Goal: Information Seeking & Learning: Learn about a topic

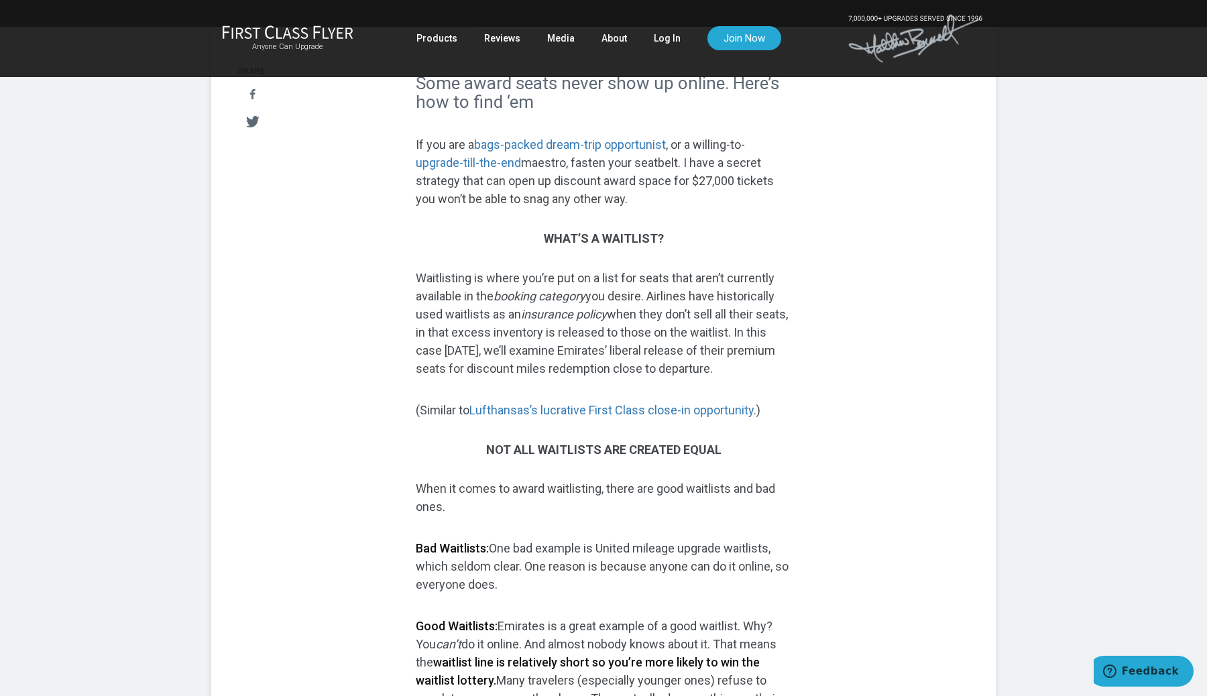
scroll to position [321, 0]
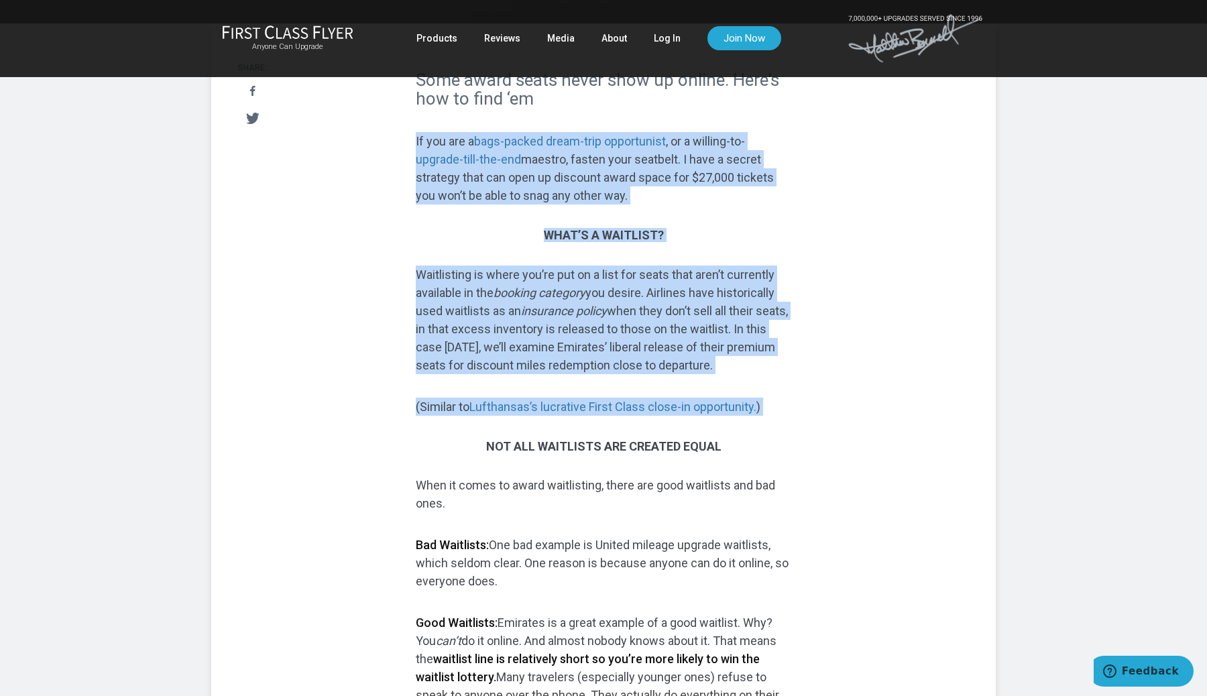
drag, startPoint x: 564, startPoint y: 418, endPoint x: 556, endPoint y: 221, distance: 197.4
click at [578, 205] on p "If you are a bags-packed dream-trip opportunist , or a willing-to- upgrade-till…" at bounding box center [604, 168] width 376 height 72
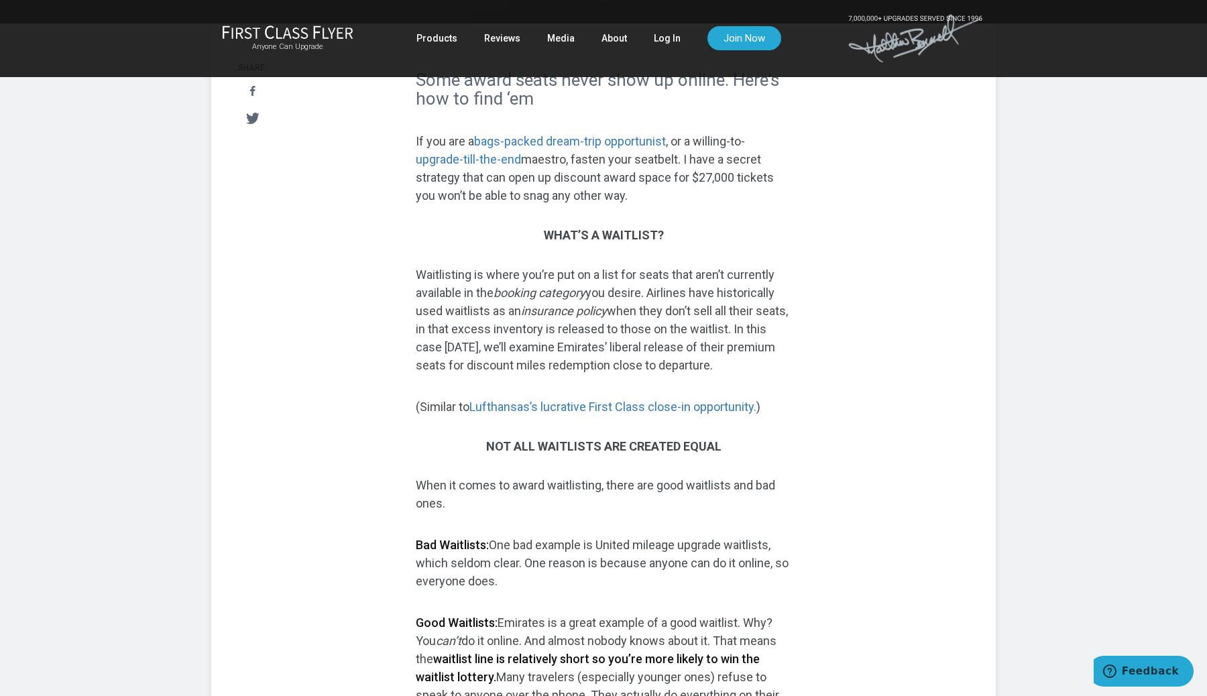
click at [578, 205] on p "If you are a bags-packed dream-trip opportunist , or a willing-to- upgrade-till…" at bounding box center [604, 168] width 376 height 72
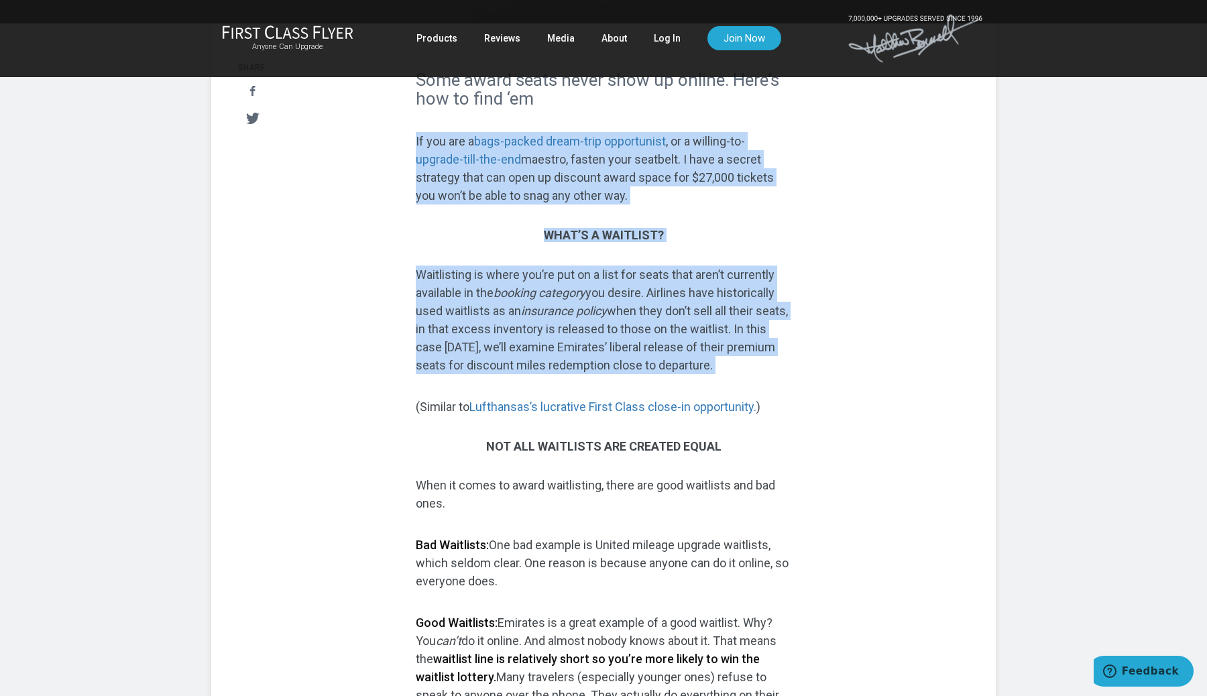
drag, startPoint x: 578, startPoint y: 216, endPoint x: 642, endPoint y: 352, distance: 150.3
click at [642, 352] on p "Waitlisting is where you’re put on a list for seats that aren’t currently avail…" at bounding box center [604, 320] width 376 height 109
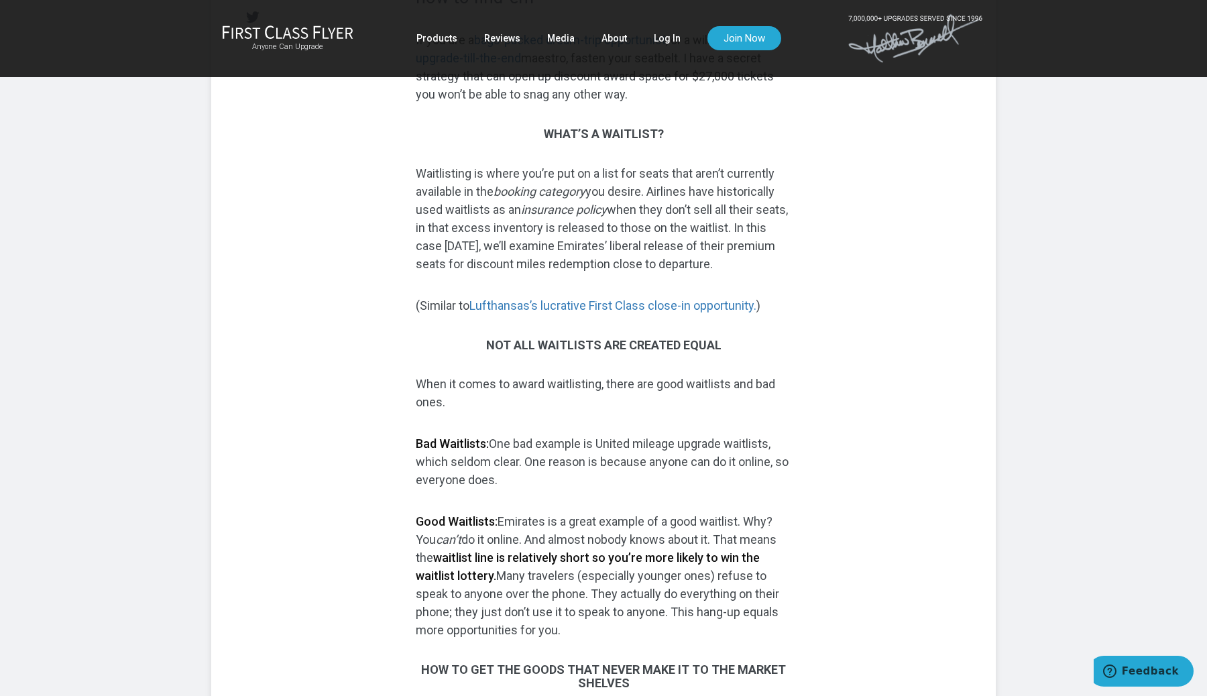
scroll to position [453, 0]
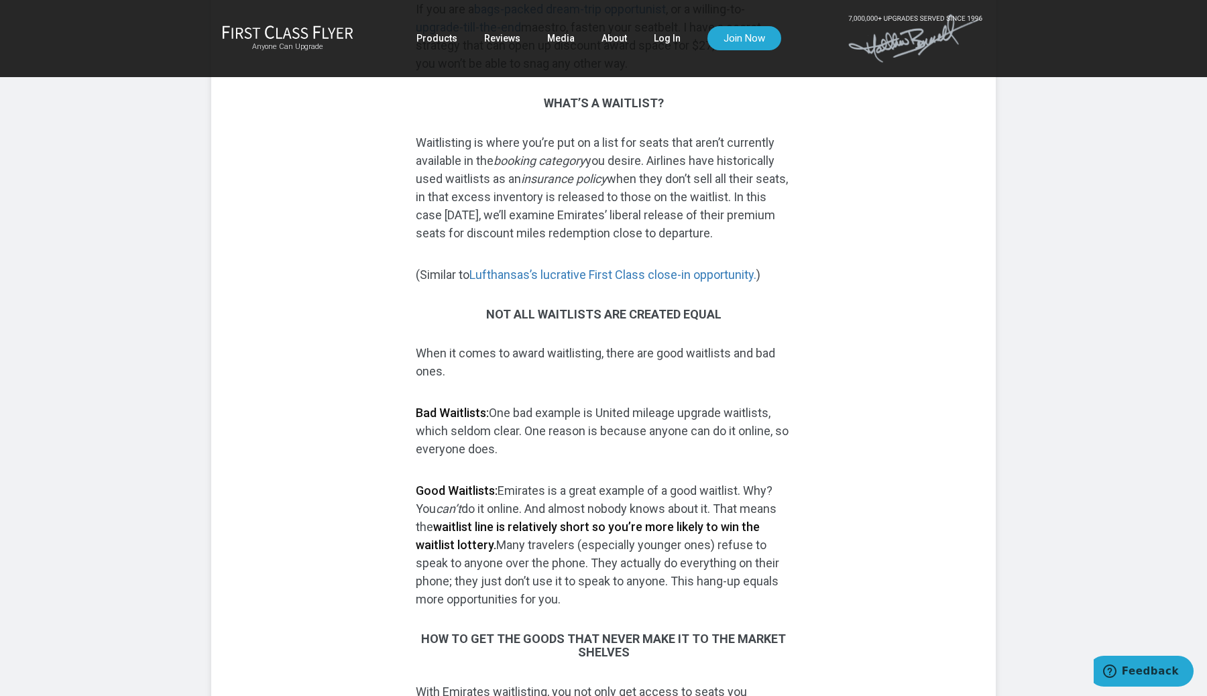
click at [643, 217] on p "Waitlisting is where you’re put on a list for seats that aren’t currently avail…" at bounding box center [604, 187] width 376 height 109
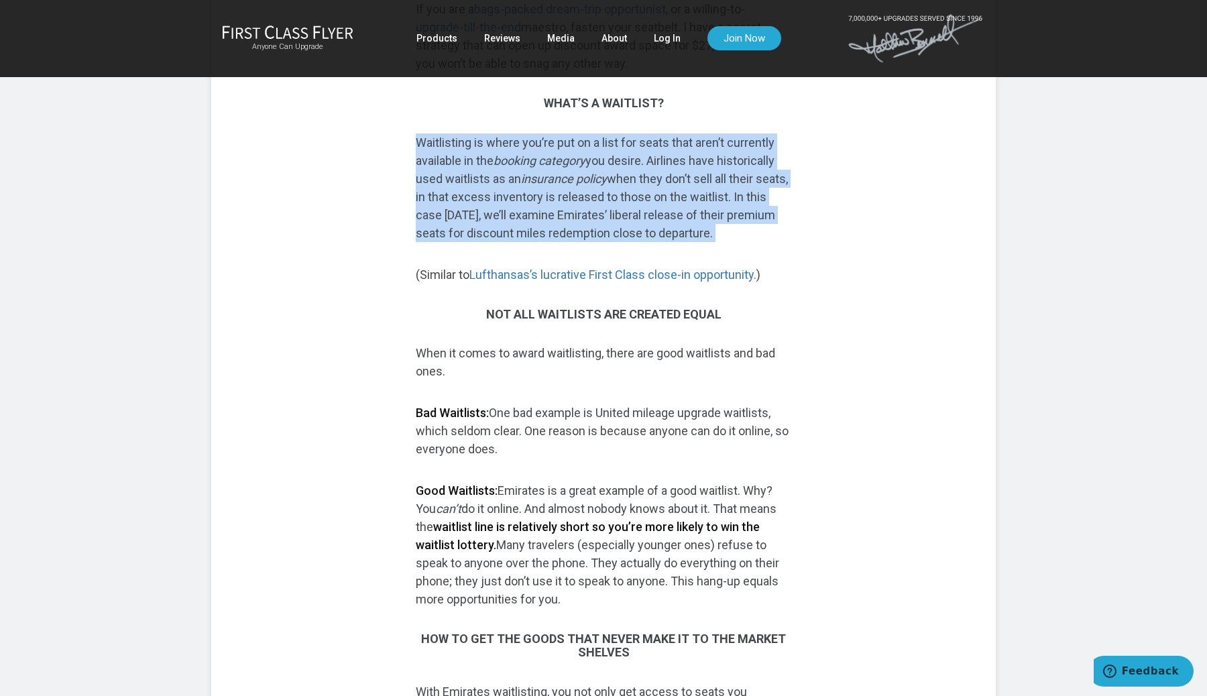
click at [643, 217] on p "Waitlisting is where you’re put on a list for seats that aren’t currently avail…" at bounding box center [604, 187] width 376 height 109
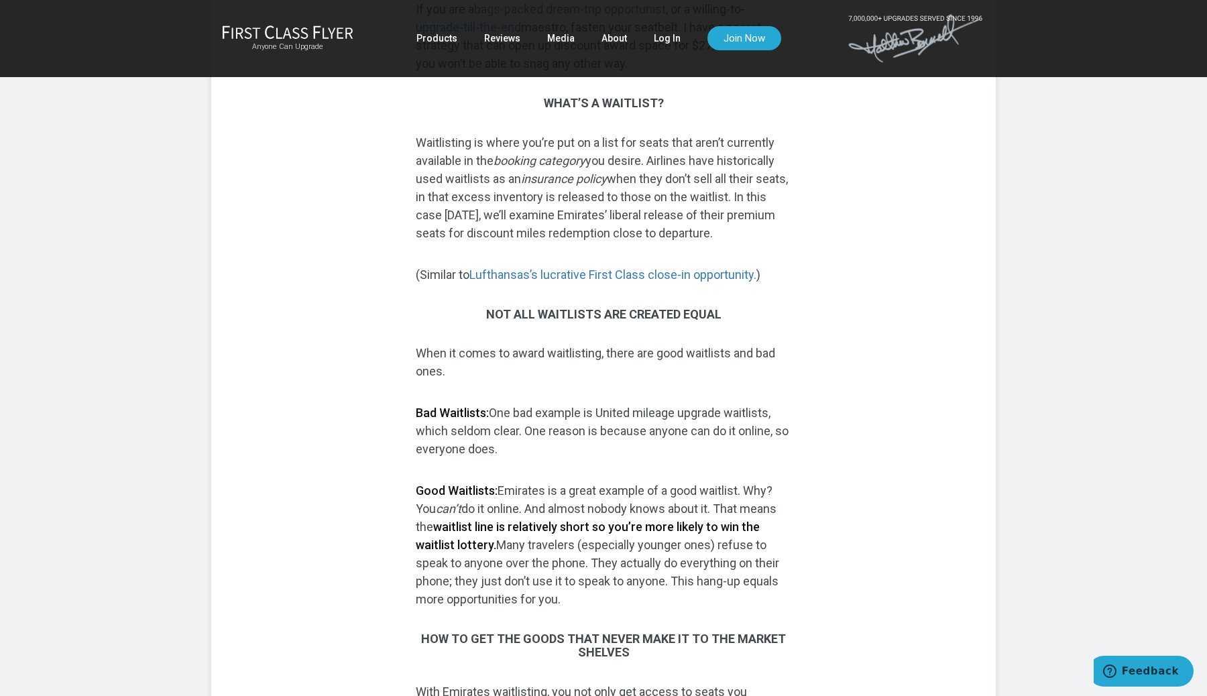
click at [643, 217] on p "Waitlisting is where you’re put on a list for seats that aren’t currently avail…" at bounding box center [604, 187] width 376 height 109
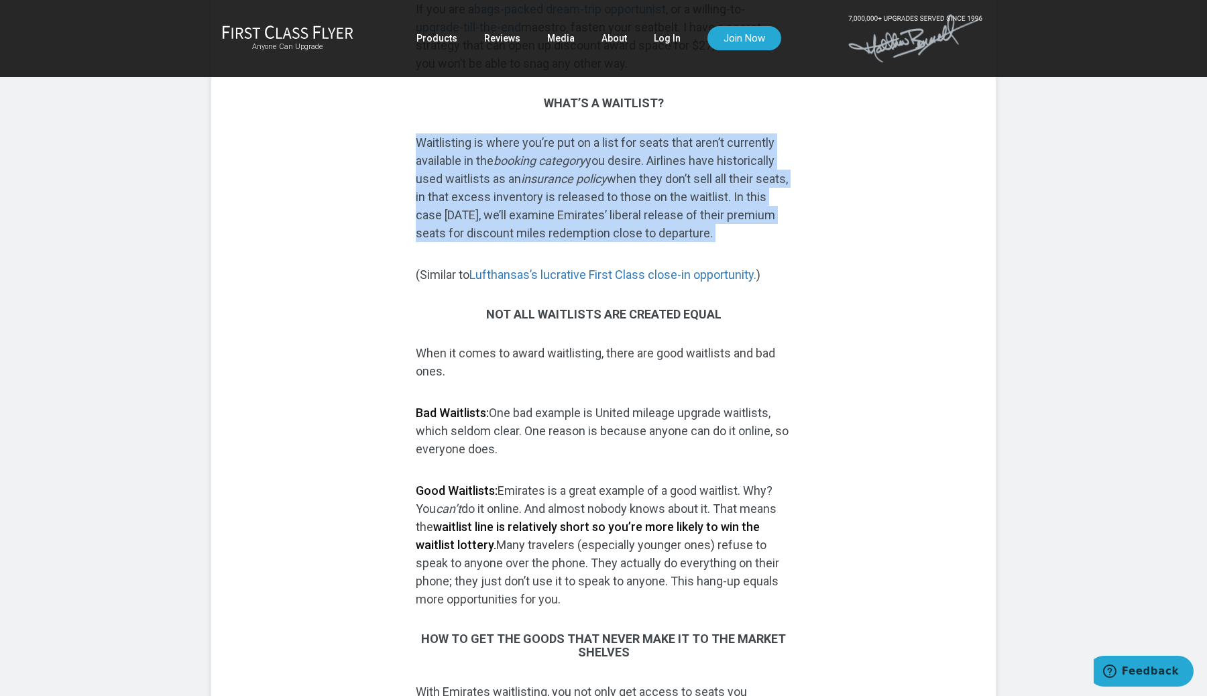
click at [643, 217] on p "Waitlisting is where you’re put on a list for seats that aren’t currently avail…" at bounding box center [604, 187] width 376 height 109
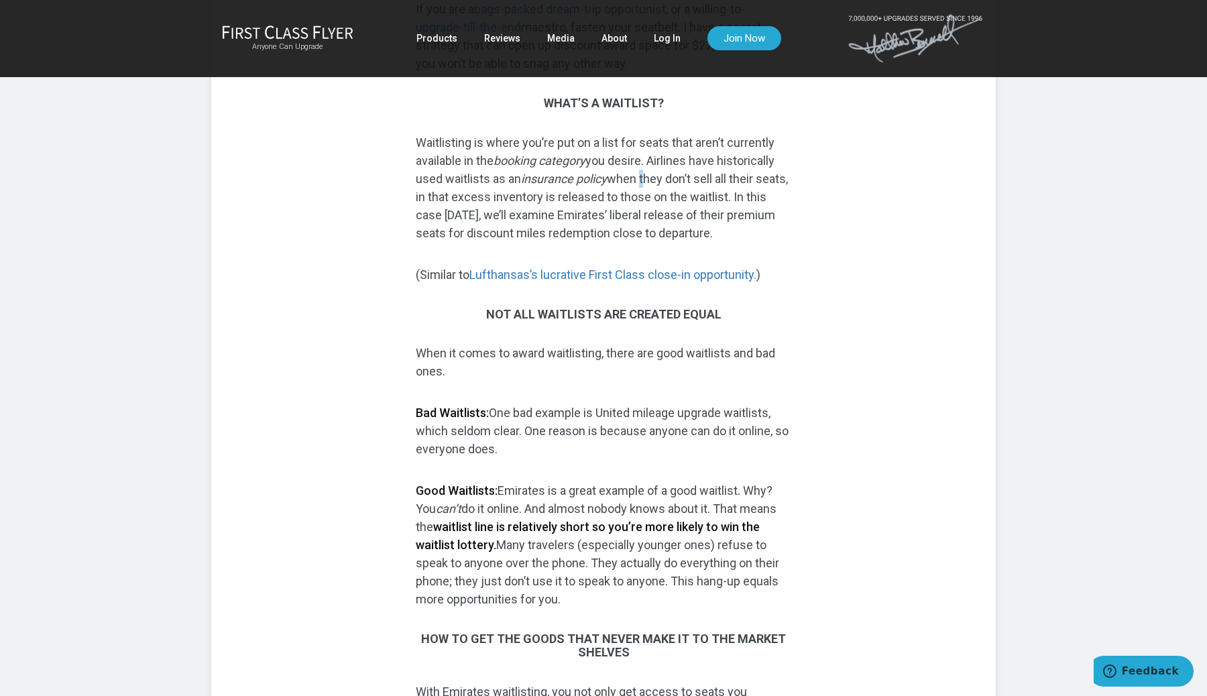
click at [643, 217] on p "Waitlisting is where you’re put on a list for seats that aren’t currently avail…" at bounding box center [604, 187] width 376 height 109
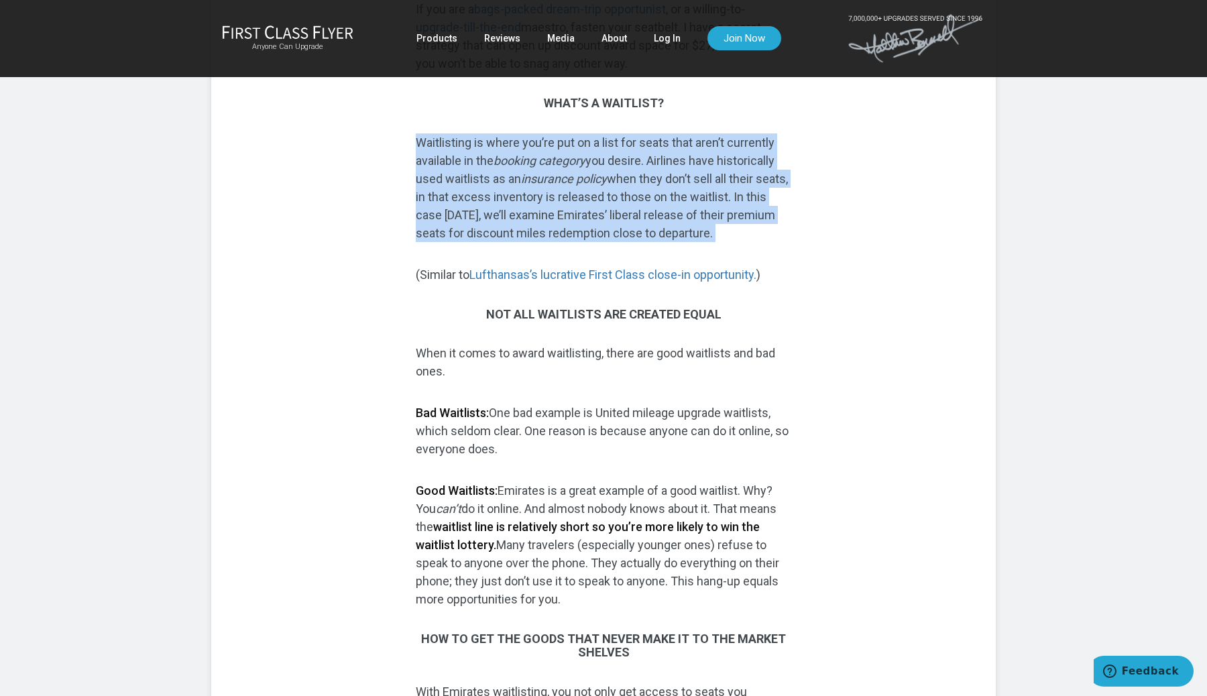
click at [643, 217] on p "Waitlisting is where you’re put on a list for seats that aren’t currently avail…" at bounding box center [604, 187] width 376 height 109
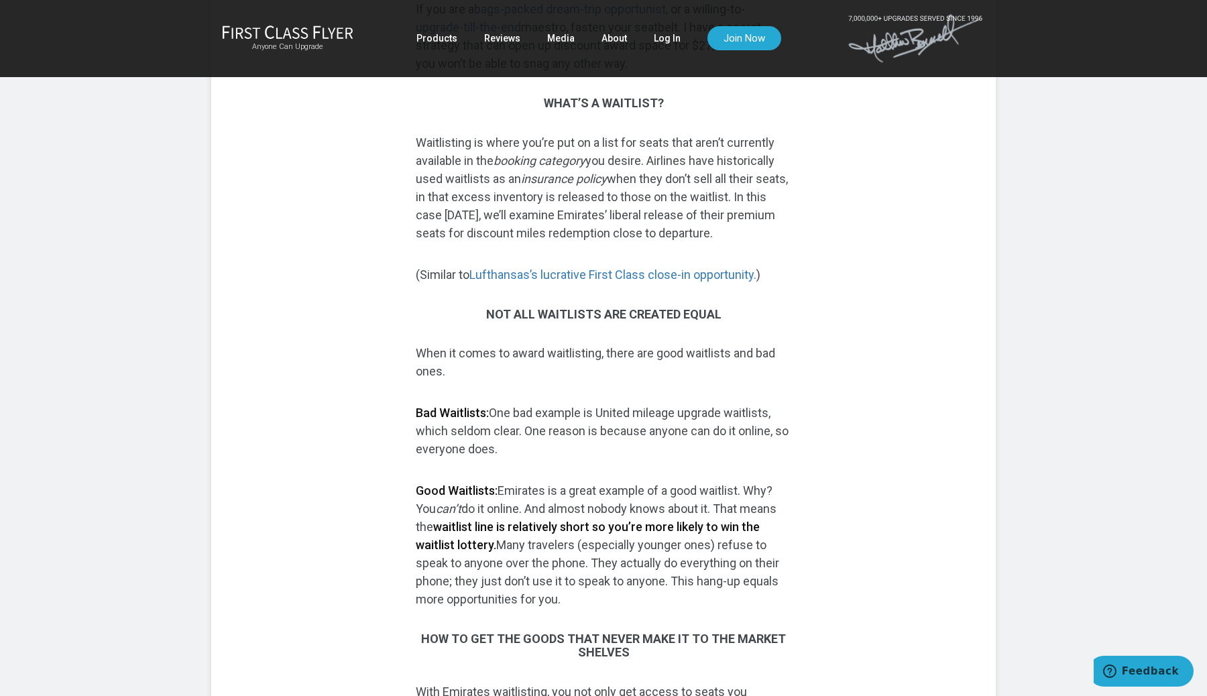
click at [643, 217] on p "Waitlisting is where you’re put on a list for seats that aren’t currently avail…" at bounding box center [604, 187] width 376 height 109
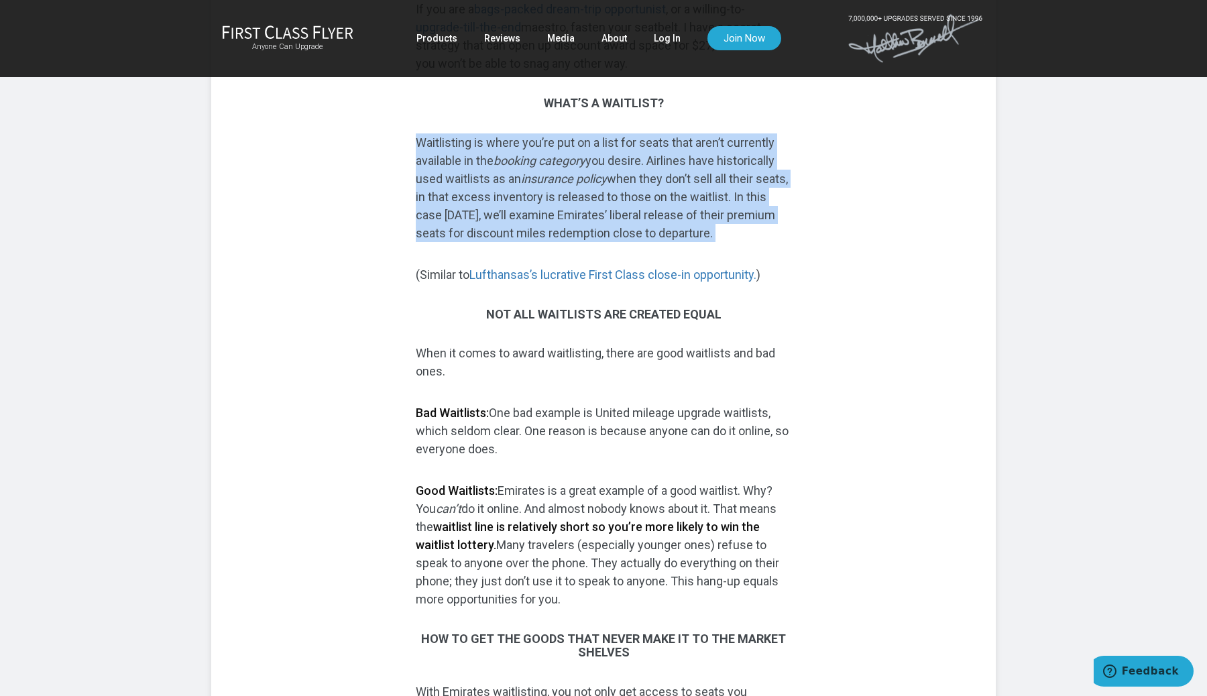
click at [643, 217] on p "Waitlisting is where you’re put on a list for seats that aren’t currently avail…" at bounding box center [604, 187] width 376 height 109
click at [648, 231] on p "Waitlisting is where you’re put on a list for seats that aren’t currently avail…" at bounding box center [604, 187] width 376 height 109
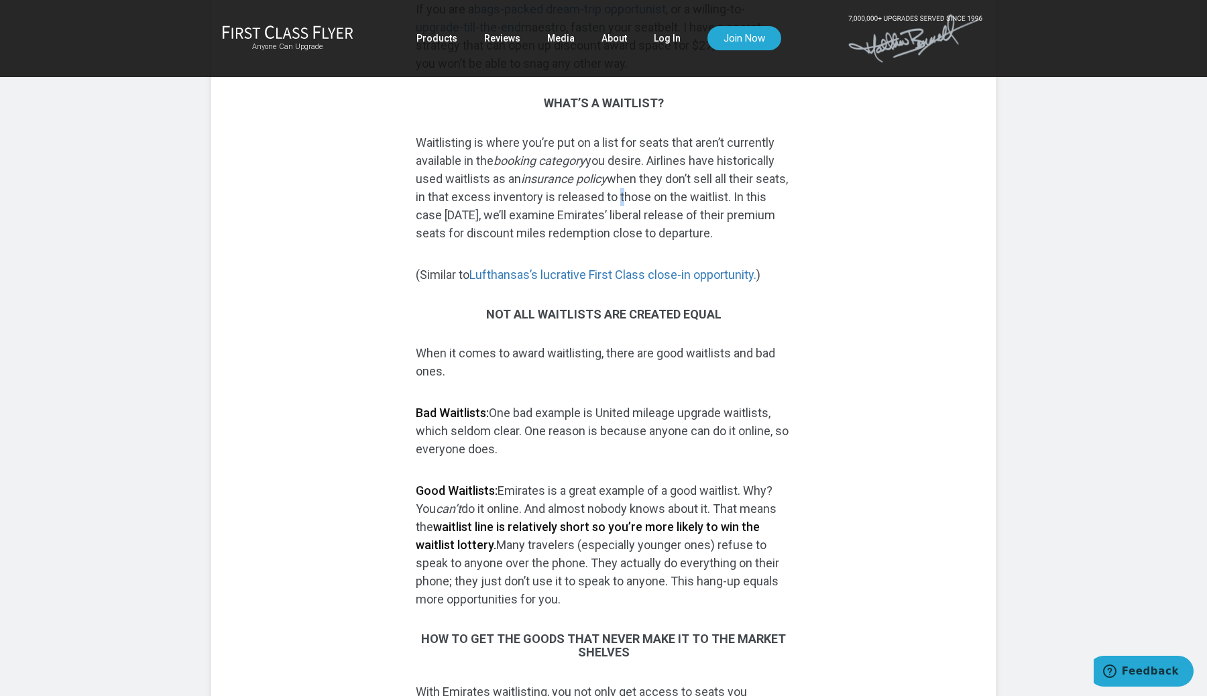
click at [648, 231] on p "Waitlisting is where you’re put on a list for seats that aren’t currently avail…" at bounding box center [604, 187] width 376 height 109
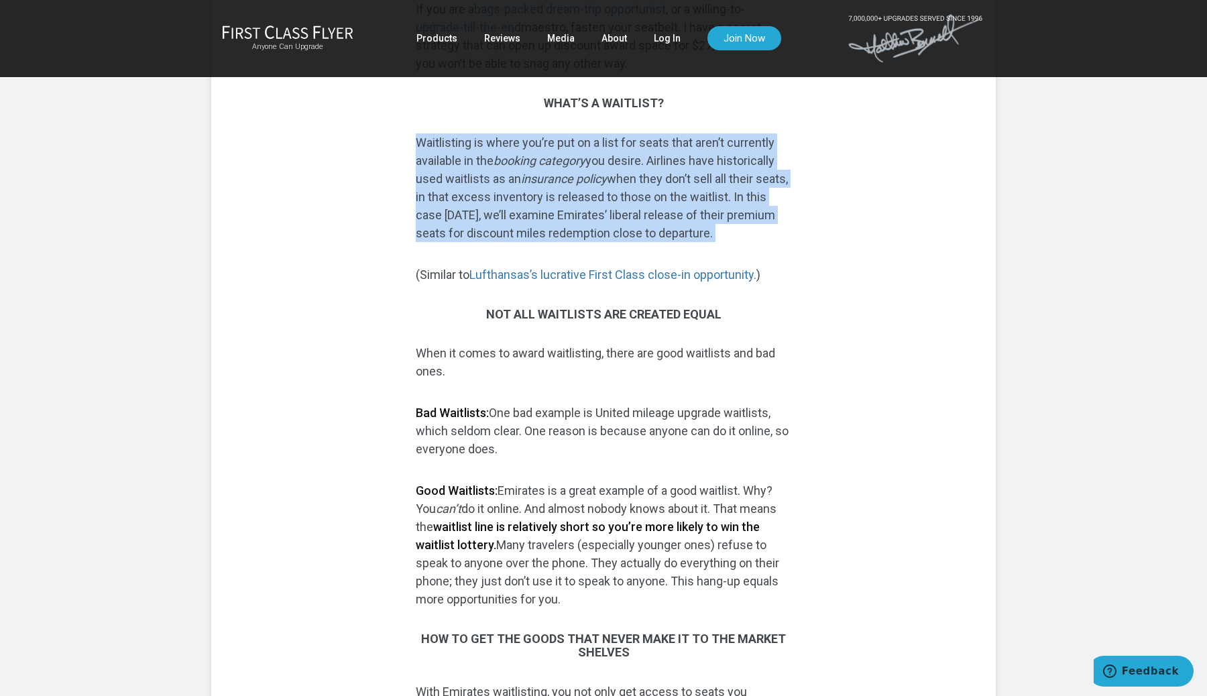
click at [648, 231] on p "Waitlisting is where you’re put on a list for seats that aren’t currently avail…" at bounding box center [604, 187] width 376 height 109
click at [655, 242] on p "Waitlisting is where you’re put on a list for seats that aren’t currently avail…" at bounding box center [604, 187] width 376 height 109
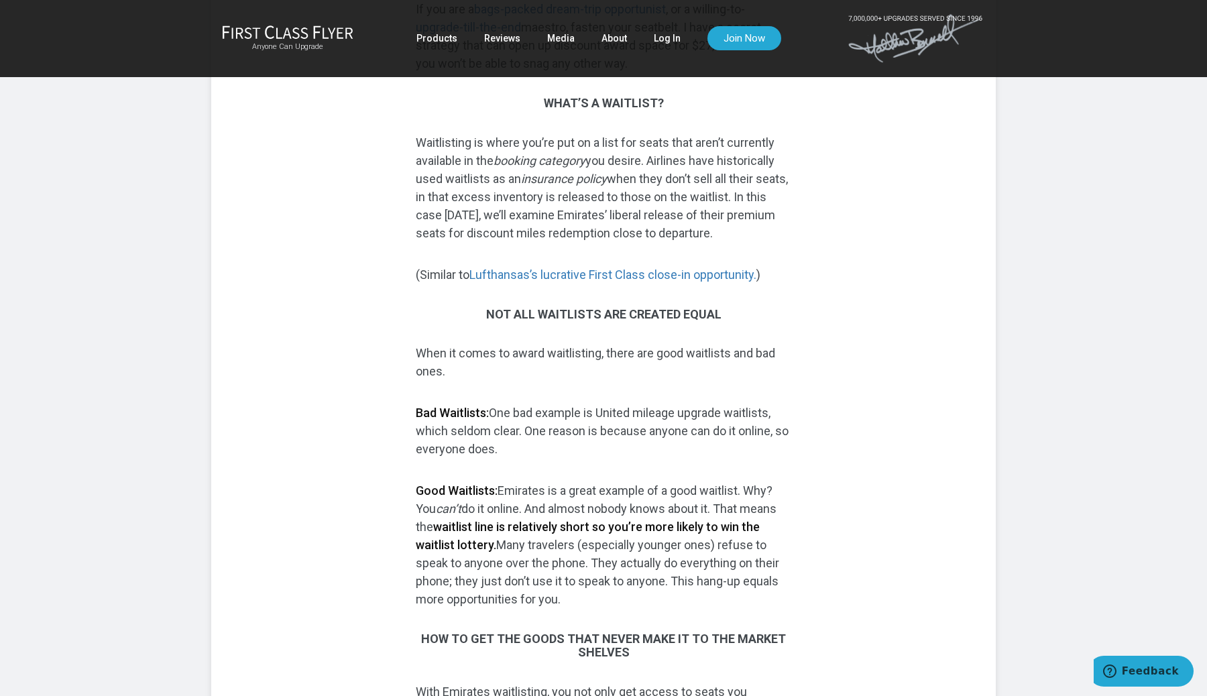
click at [655, 242] on p "Waitlisting is where you’re put on a list for seats that aren’t currently avail…" at bounding box center [604, 187] width 376 height 109
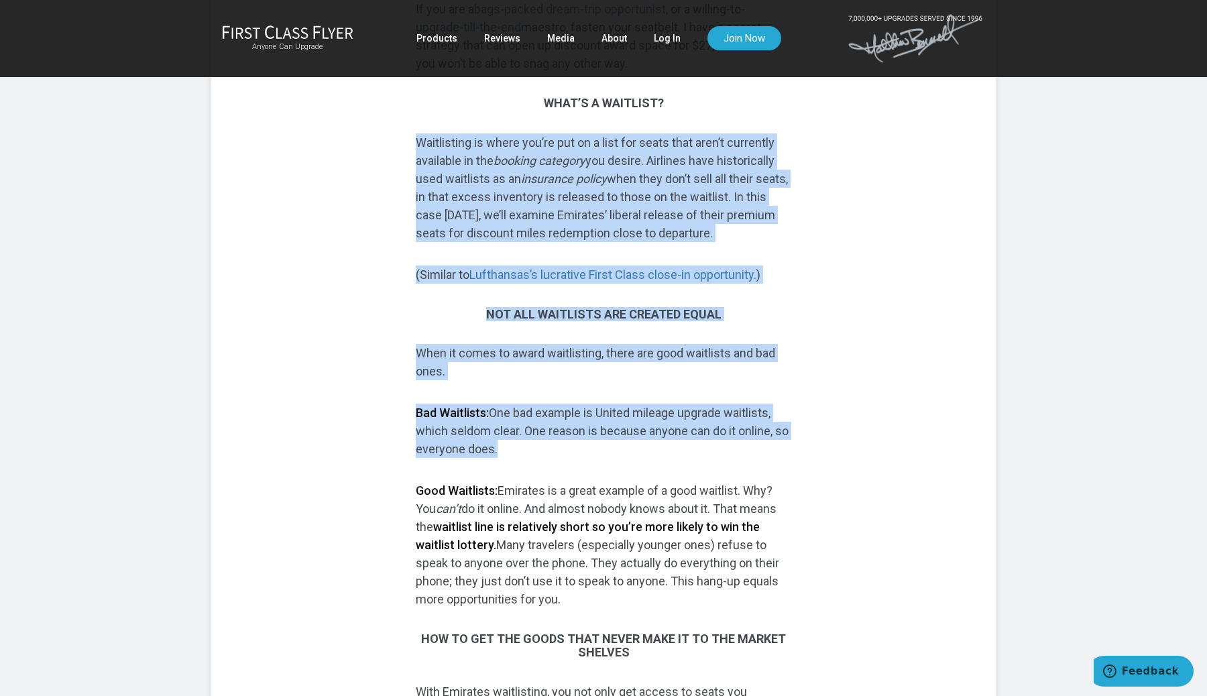
drag, startPoint x: 655, startPoint y: 260, endPoint x: 719, endPoint y: 491, distance: 239.6
click at [719, 458] on p "Bad Waitlists: One bad example is United mileage upgrade waitlists, which seldo…" at bounding box center [604, 431] width 376 height 54
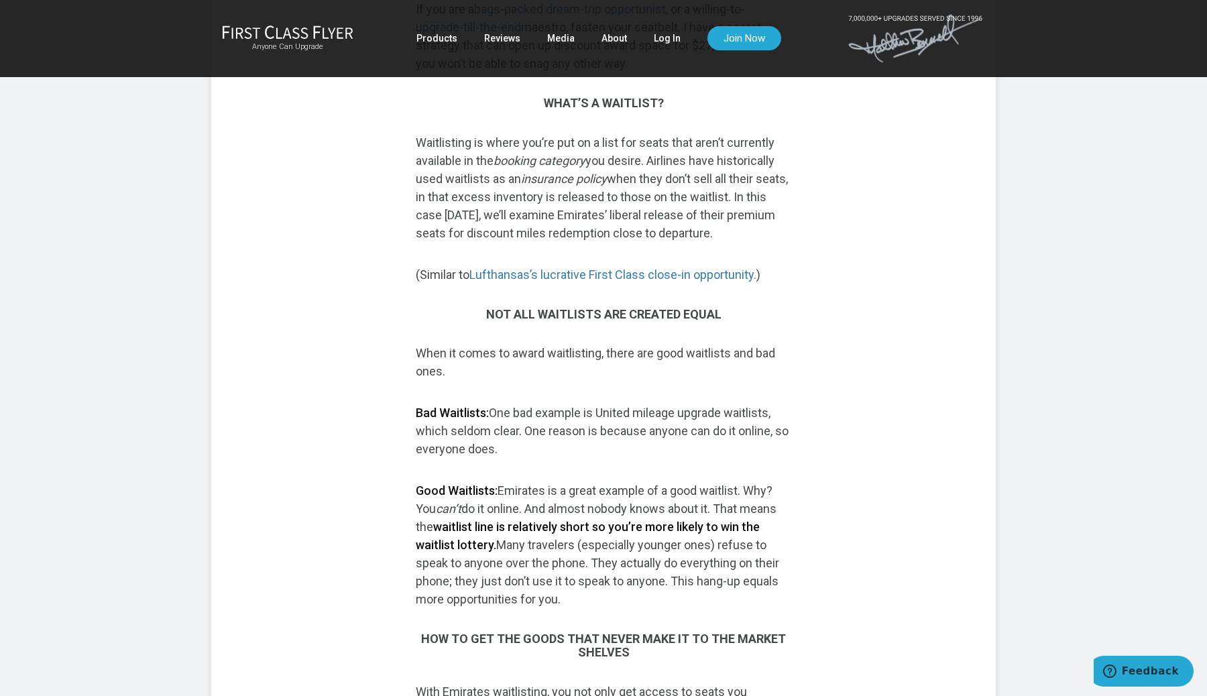
click at [719, 458] on p "Bad Waitlists: One bad example is United mileage upgrade waitlists, which seldo…" at bounding box center [604, 431] width 376 height 54
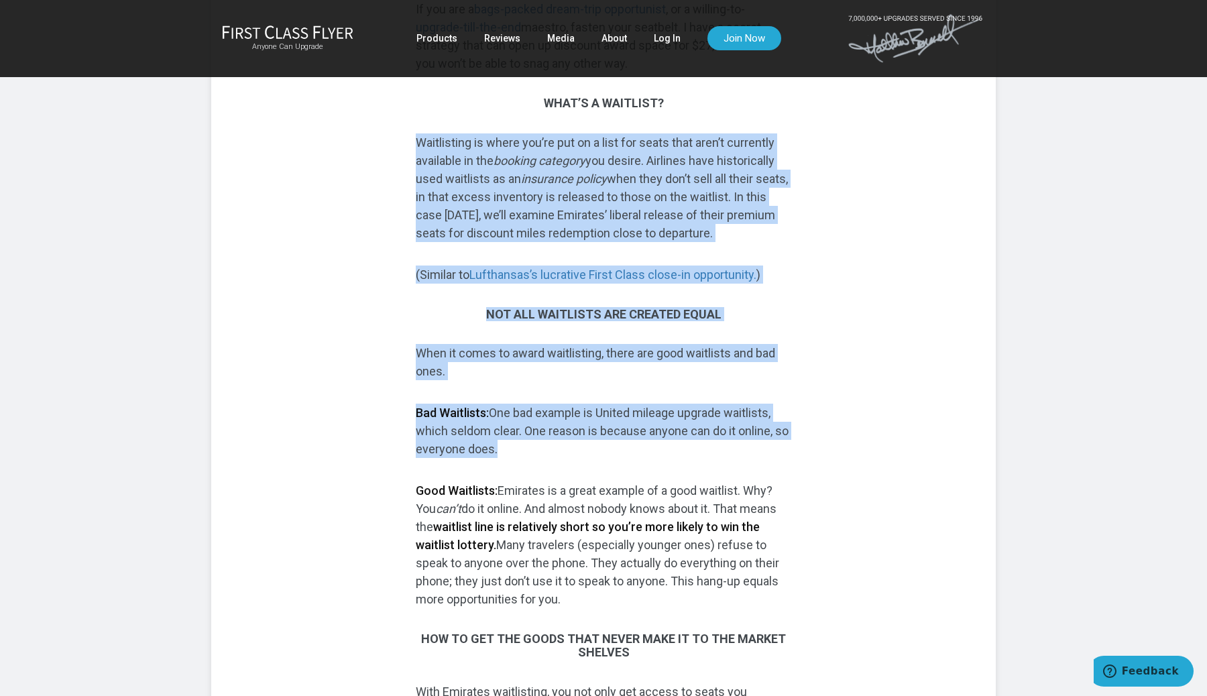
drag, startPoint x: 719, startPoint y: 491, endPoint x: 655, endPoint y: 184, distance: 313.1
click at [655, 184] on p "Waitlisting is where you’re put on a list for seats that aren’t currently avail…" at bounding box center [604, 187] width 376 height 109
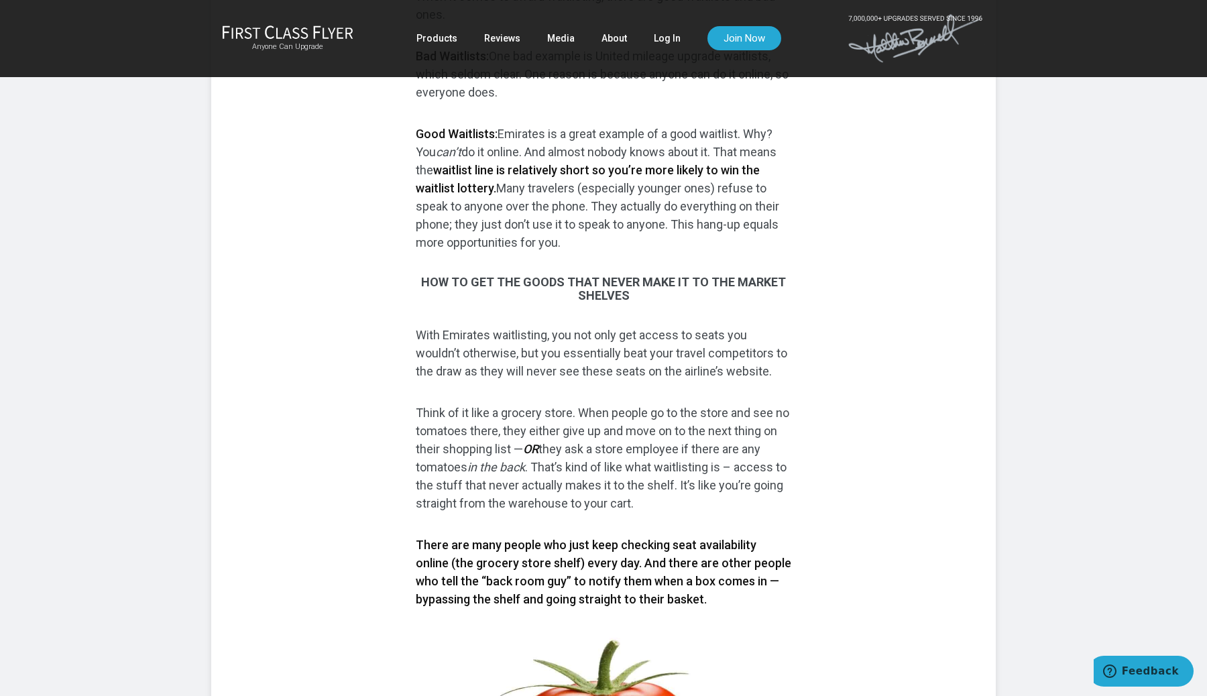
scroll to position [811, 0]
drag, startPoint x: 641, startPoint y: 500, endPoint x: 613, endPoint y: 306, distance: 196.5
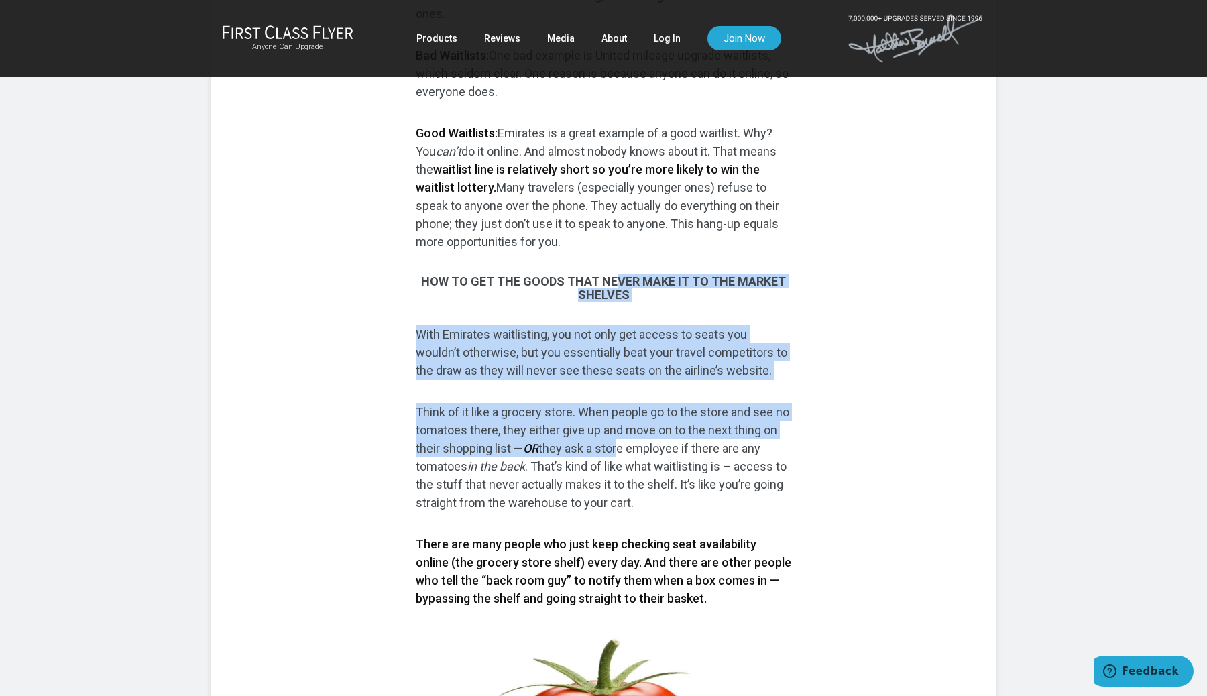
click at [629, 229] on p "Good Waitlists: Emirates is a great example of a good waitlist. Why? You can’t …" at bounding box center [604, 187] width 376 height 127
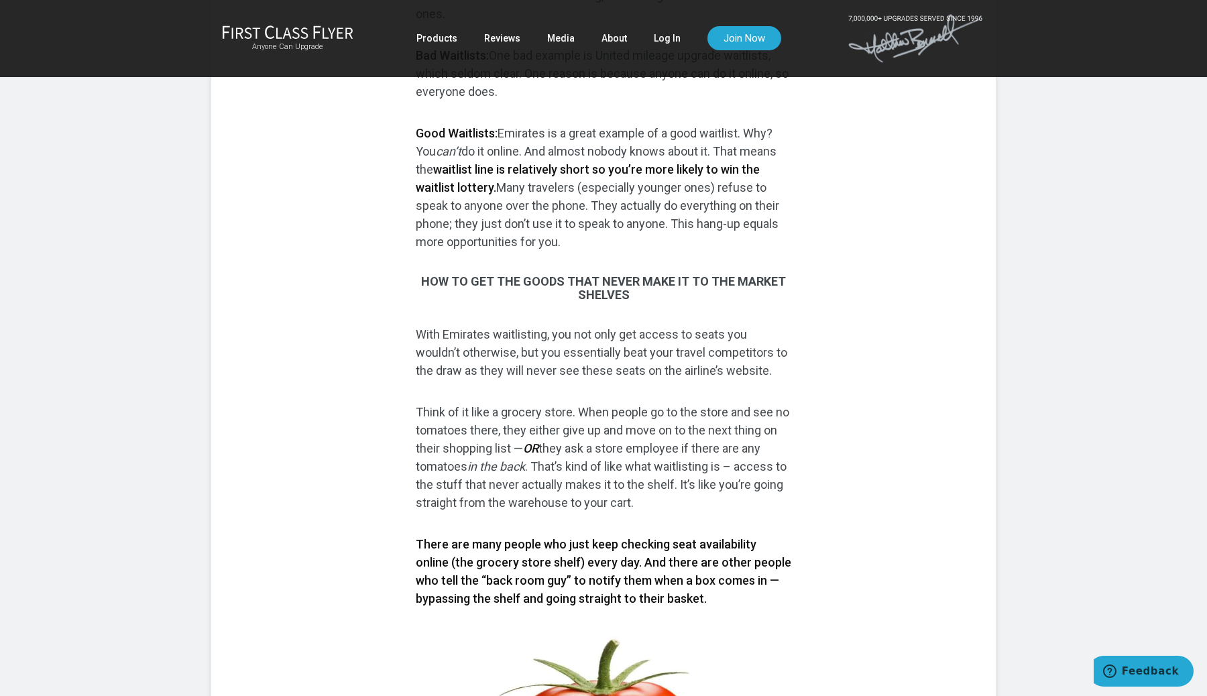
click at [629, 229] on p "Good Waitlists: Emirates is a great example of a good waitlist. Why? You can’t …" at bounding box center [604, 187] width 376 height 127
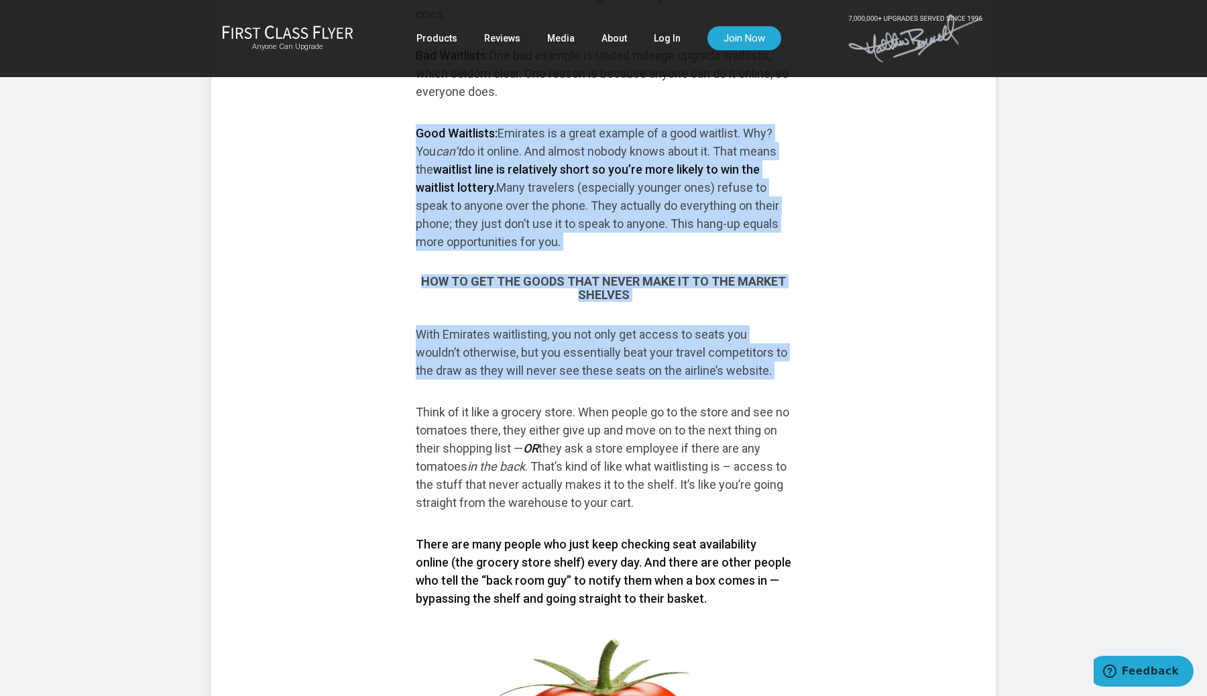
drag, startPoint x: 629, startPoint y: 229, endPoint x: 698, endPoint y: 419, distance: 202.6
click at [698, 380] on p "With Emirates waitlisting, you not only get access to seats you wouldn’t otherw…" at bounding box center [604, 352] width 376 height 54
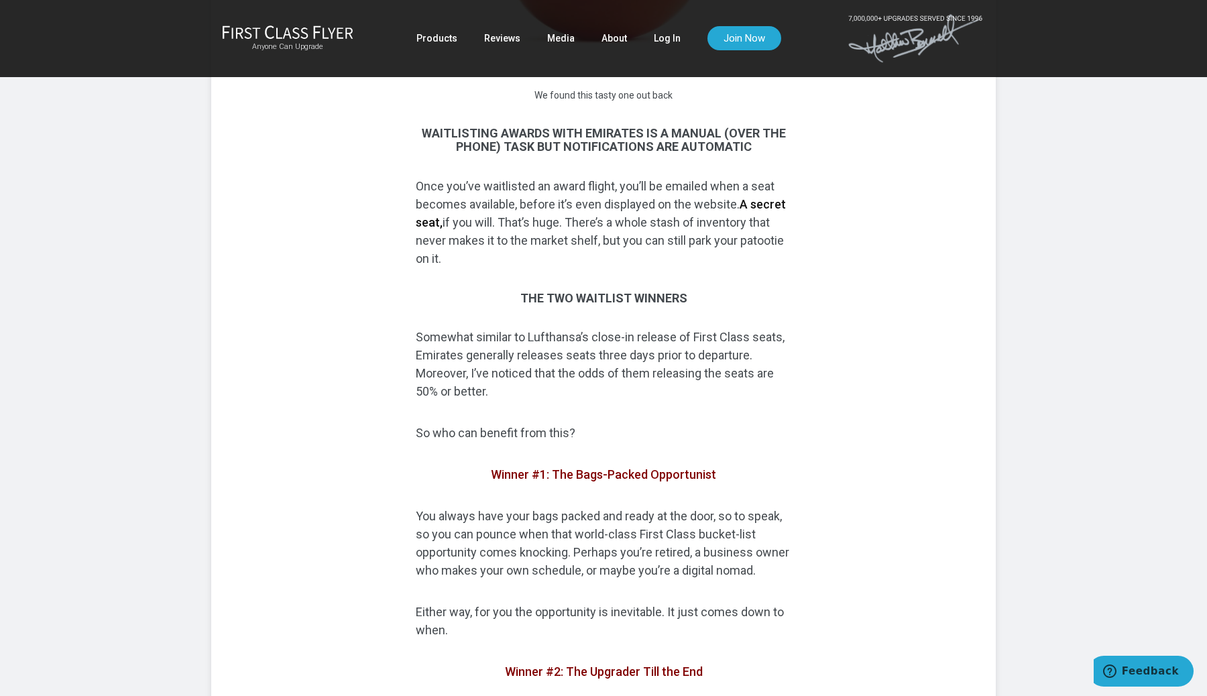
scroll to position [1602, 0]
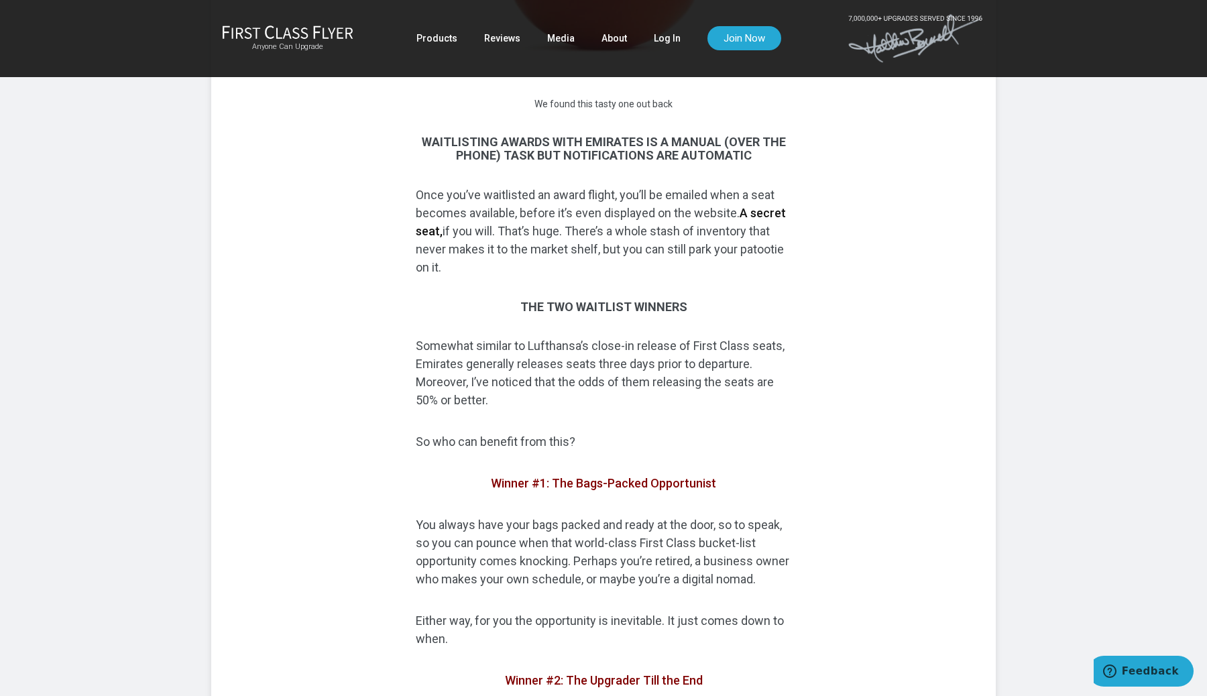
click at [716, 256] on p "Once you’ve waitlisted an award flight, you’ll be emailed when a seat becomes a…" at bounding box center [604, 231] width 376 height 91
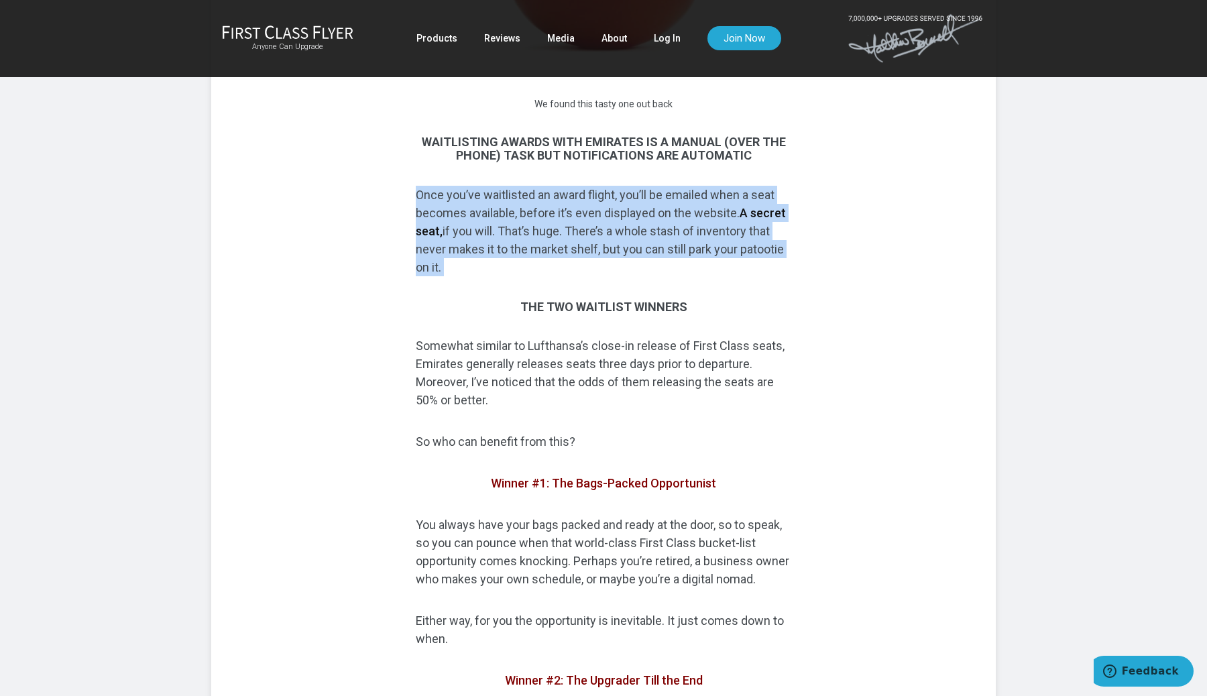
drag, startPoint x: 716, startPoint y: 256, endPoint x: 726, endPoint y: 325, distance: 69.1
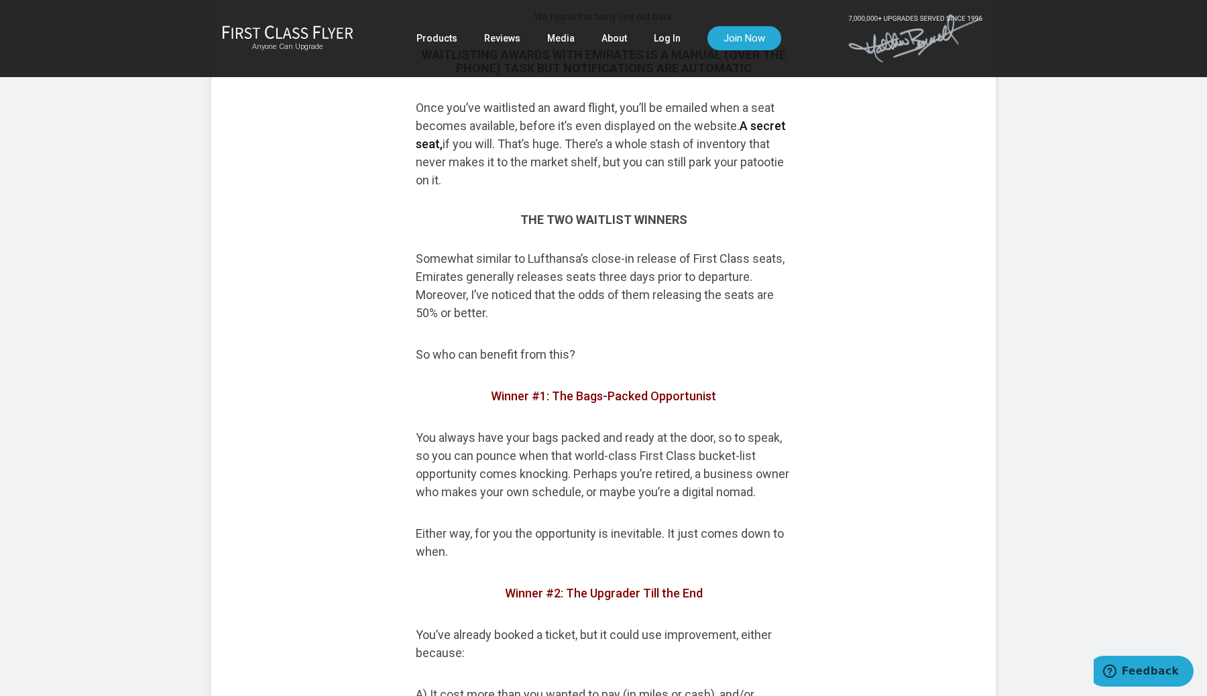
scroll to position [1816, 0]
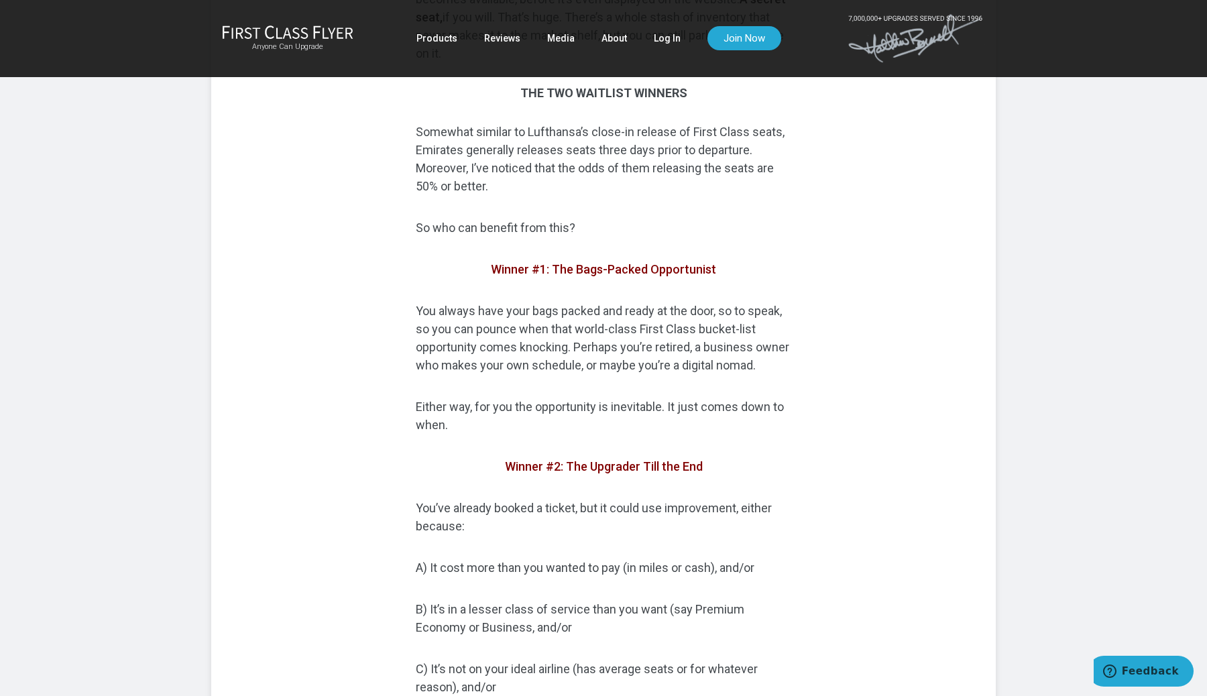
click at [704, 195] on p "Somewhat similar to Lufthansa’s close-in release of First Class seats, Emirates…" at bounding box center [604, 159] width 376 height 72
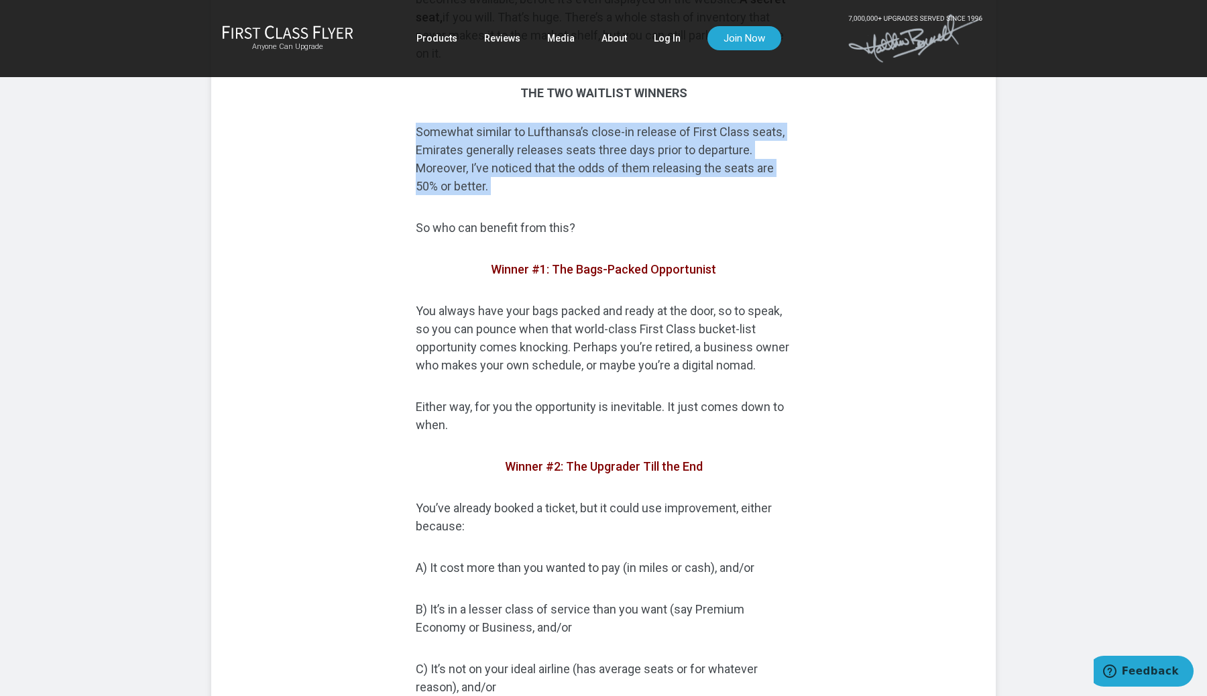
drag, startPoint x: 704, startPoint y: 219, endPoint x: 697, endPoint y: 217, distance: 7.9
click at [697, 195] on p "Somewhat similar to Lufthansa’s close-in release of First Class seats, Emirates…" at bounding box center [604, 159] width 376 height 72
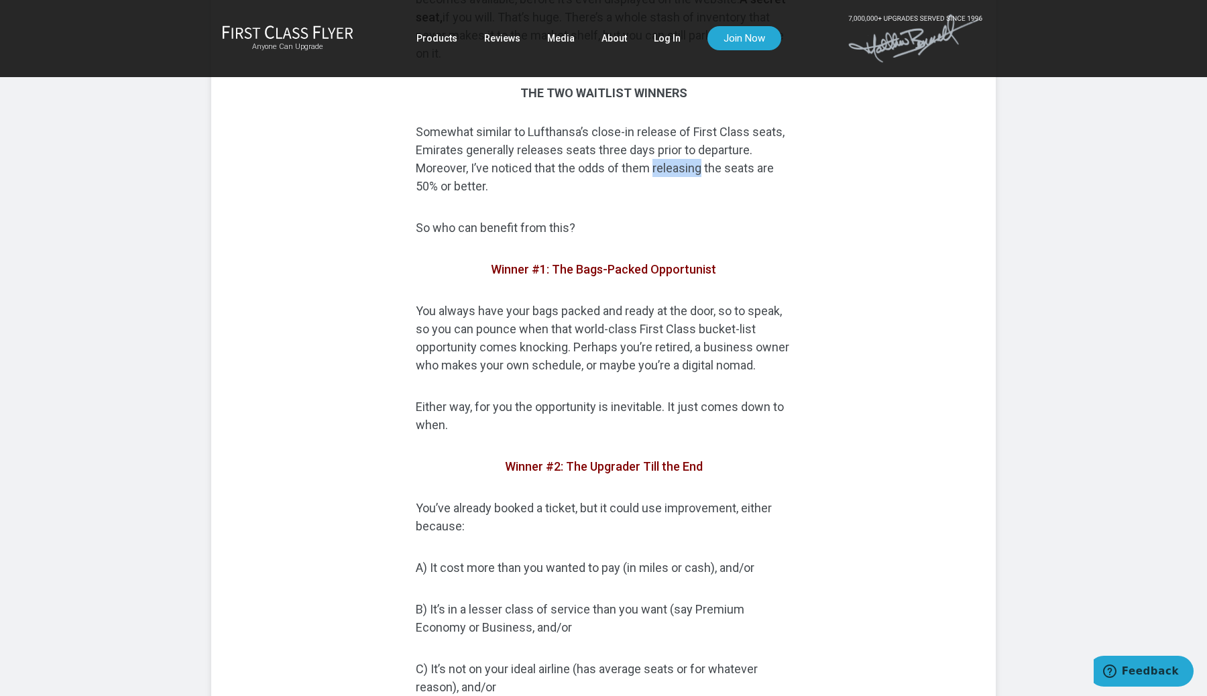
click at [697, 195] on p "Somewhat similar to Lufthansa’s close-in release of First Class seats, Emirates…" at bounding box center [604, 159] width 376 height 72
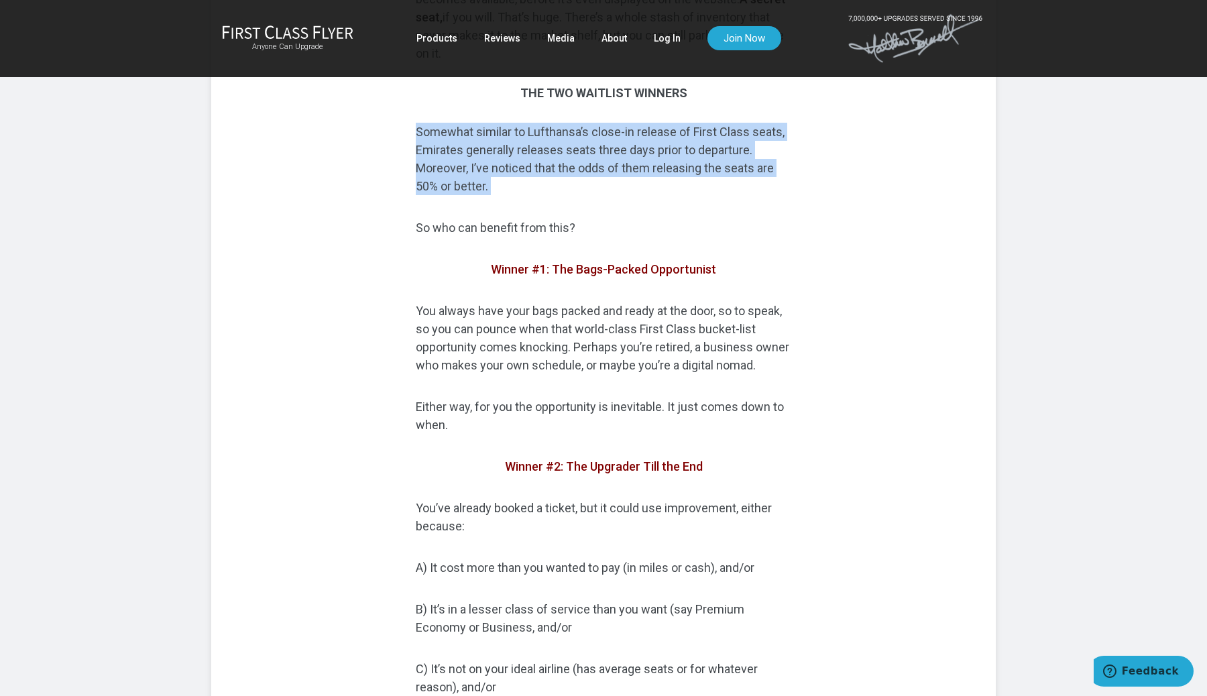
click at [697, 195] on p "Somewhat similar to Lufthansa’s close-in release of First Class seats, Emirates…" at bounding box center [604, 159] width 376 height 72
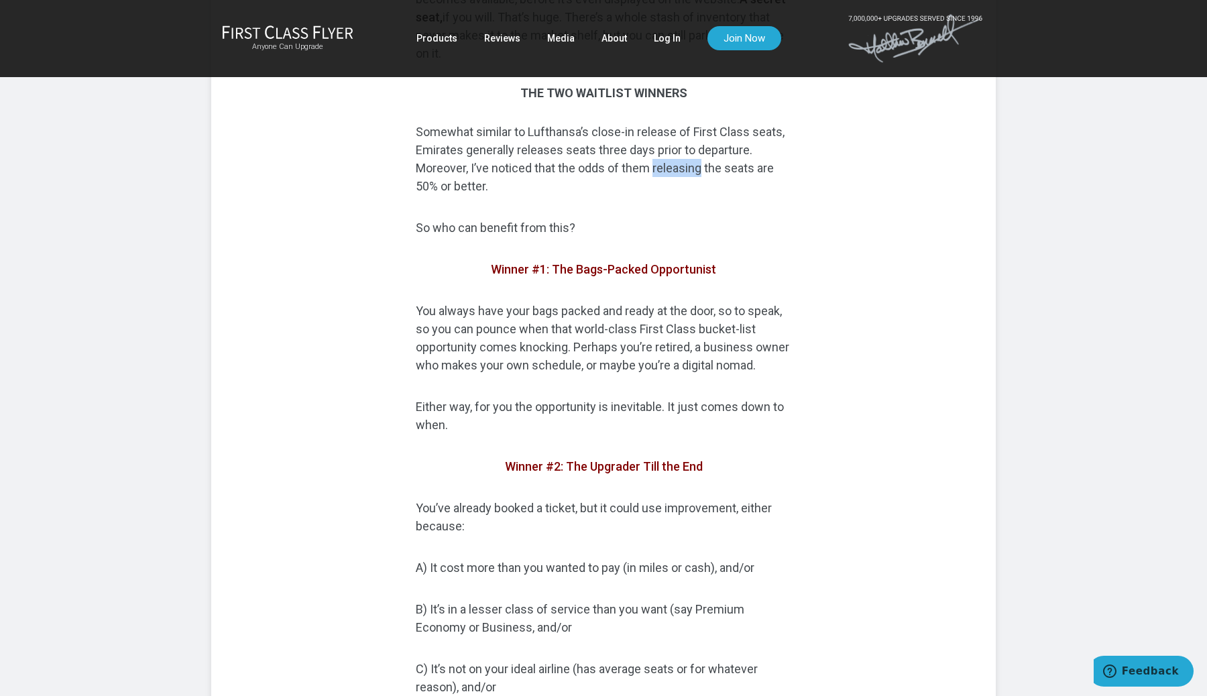
click at [697, 195] on p "Somewhat similar to Lufthansa’s close-in release of First Class seats, Emirates…" at bounding box center [604, 159] width 376 height 72
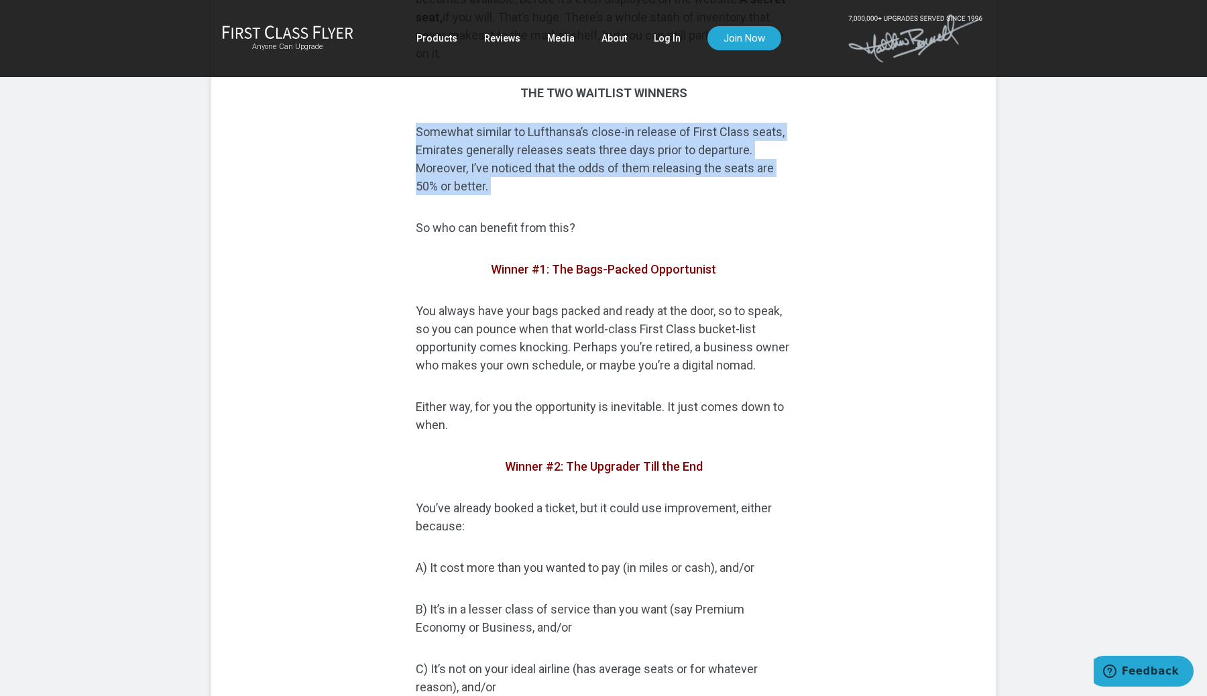
drag, startPoint x: 697, startPoint y: 217, endPoint x: 700, endPoint y: 241, distance: 24.4
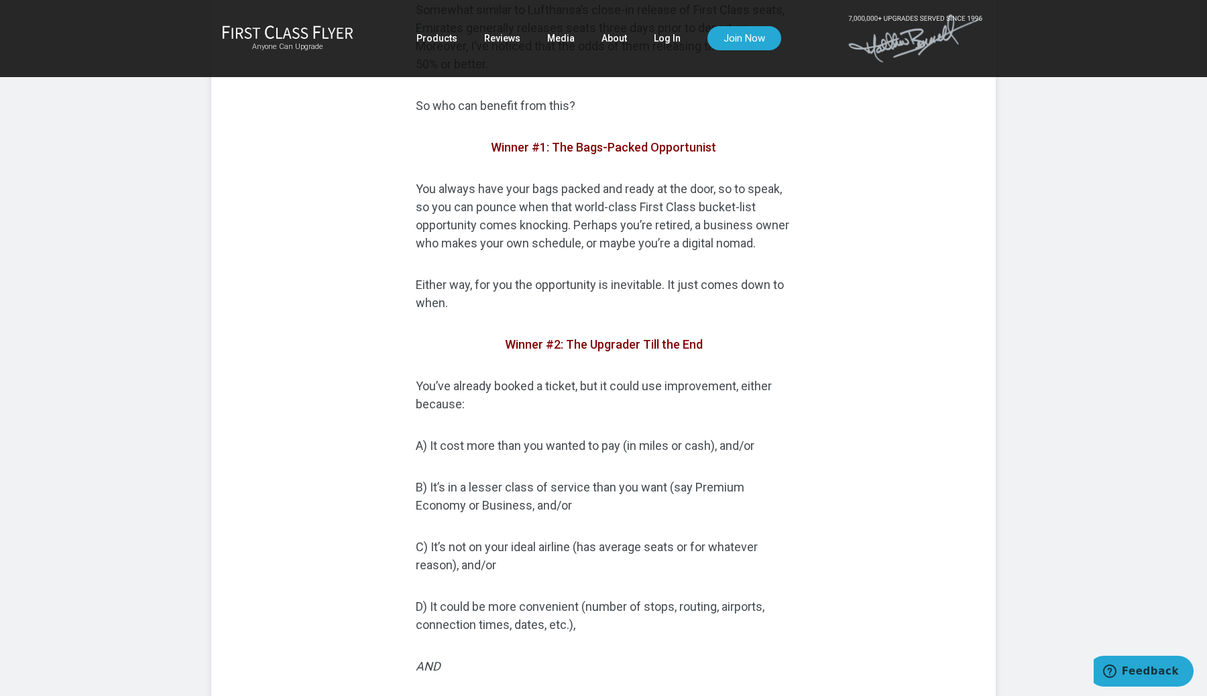
scroll to position [1948, 0]
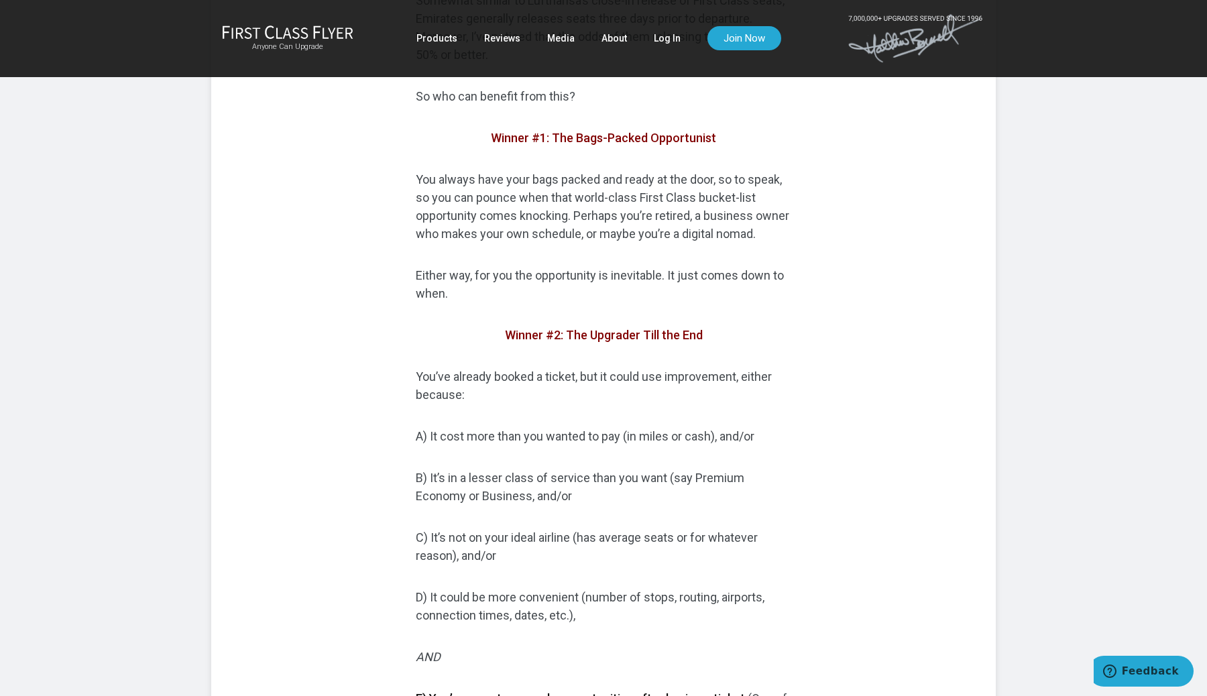
click at [700, 241] on p "You always have your bags packed and ready at the door, so to speak, so you can…" at bounding box center [604, 206] width 376 height 72
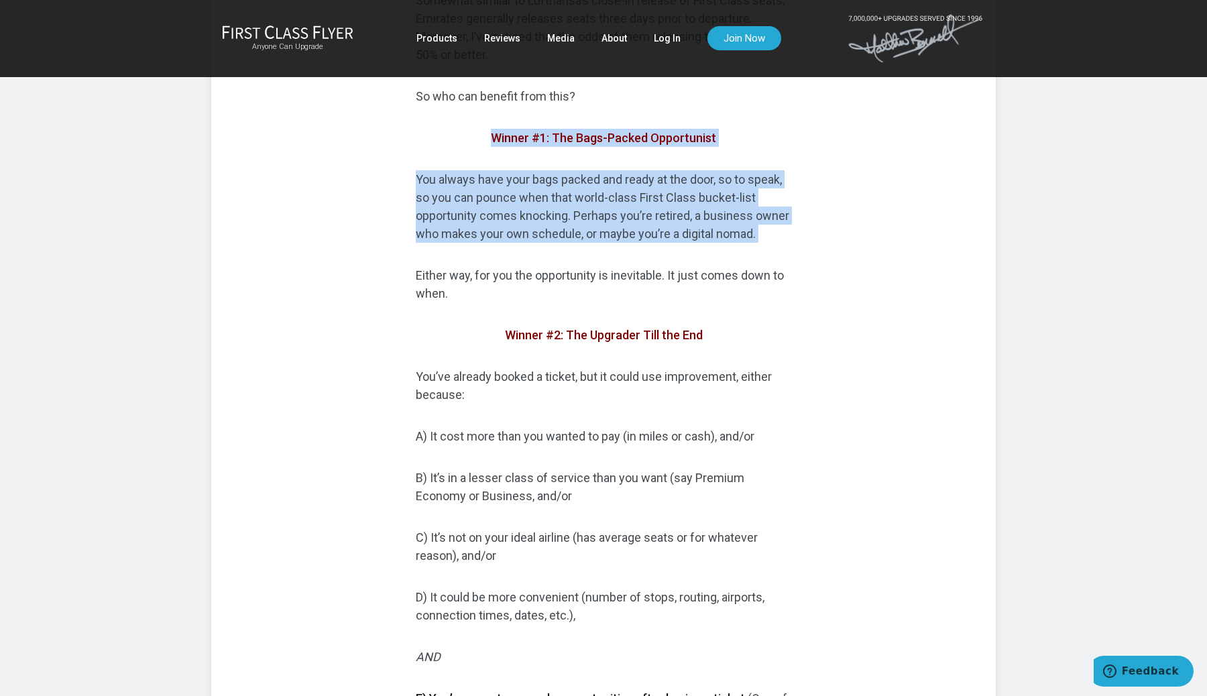
drag, startPoint x: 700, startPoint y: 241, endPoint x: 687, endPoint y: 207, distance: 36.7
click at [692, 222] on p "You always have your bags packed and ready at the door, so to speak, so you can…" at bounding box center [604, 206] width 376 height 72
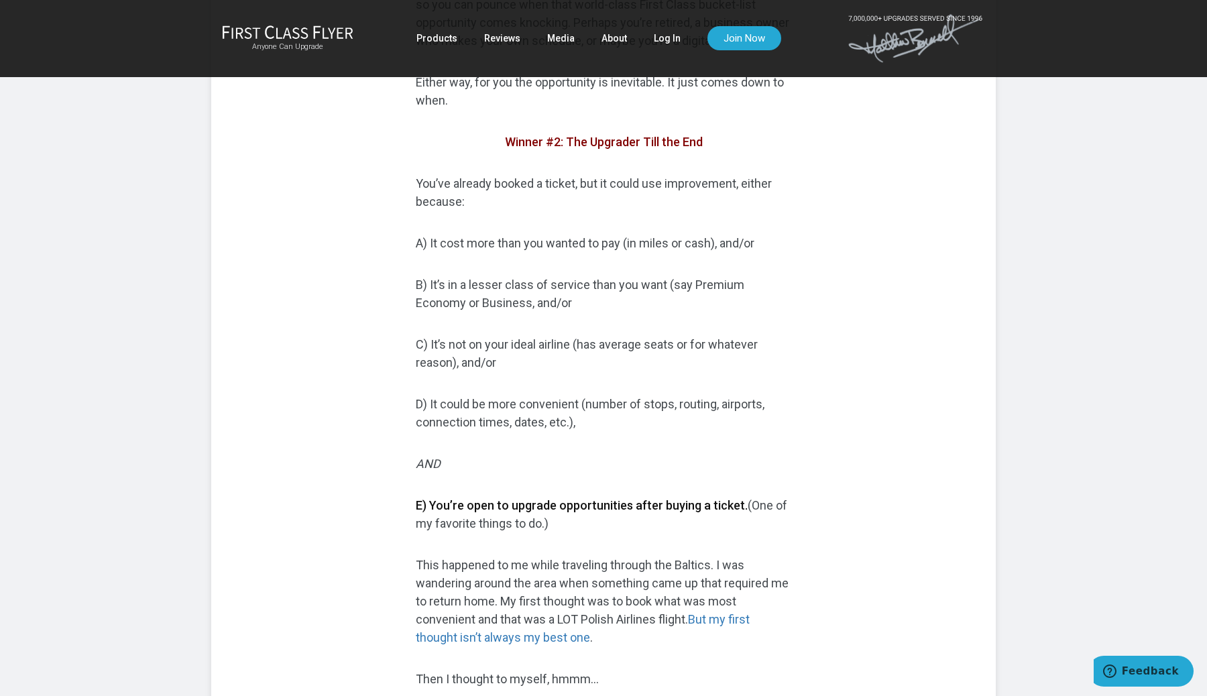
scroll to position [2143, 0]
click at [692, 209] on p "You’ve already booked a ticket, but it could use improvement, either because:" at bounding box center [604, 190] width 376 height 36
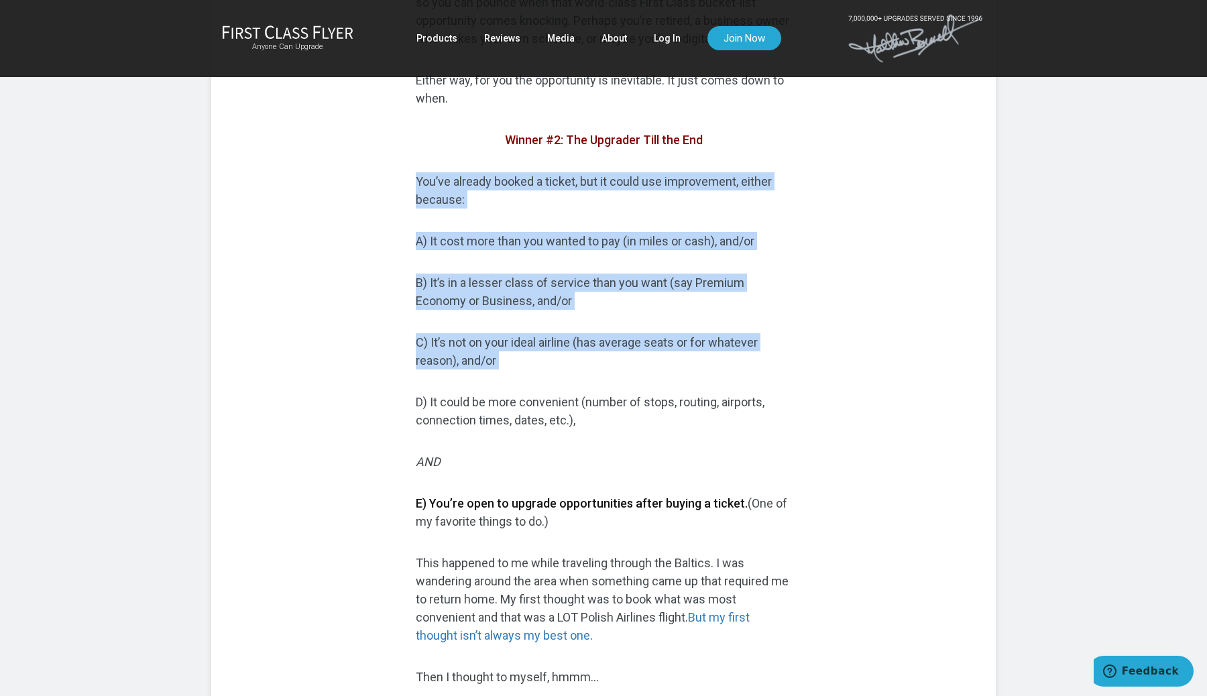
drag, startPoint x: 692, startPoint y: 222, endPoint x: 732, endPoint y: 417, distance: 199.3
click at [729, 413] on div "Some award seats never show up online. Here’s how to find ‘em If you are a bags…" at bounding box center [604, 673] width 376 height 4849
click at [732, 417] on div "Some award seats never show up online. Here’s how to find ‘em If you are a bags…" at bounding box center [604, 673] width 376 height 4849
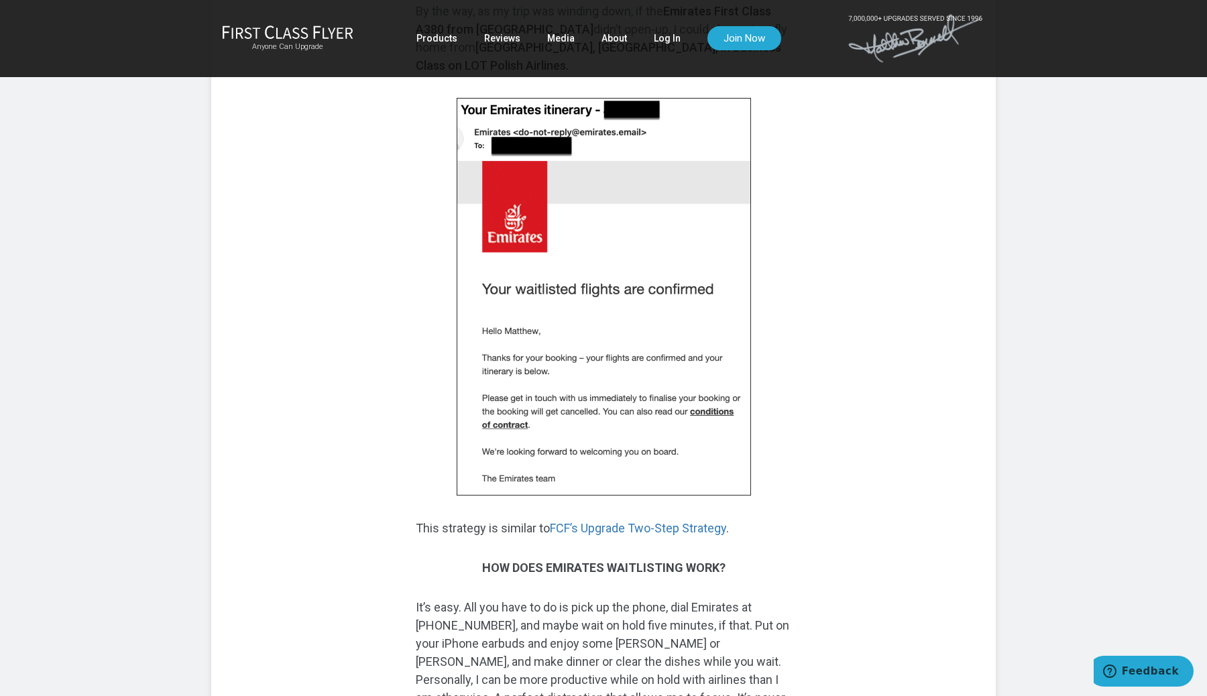
scroll to position [4355, 0]
